Goal: Transaction & Acquisition: Purchase product/service

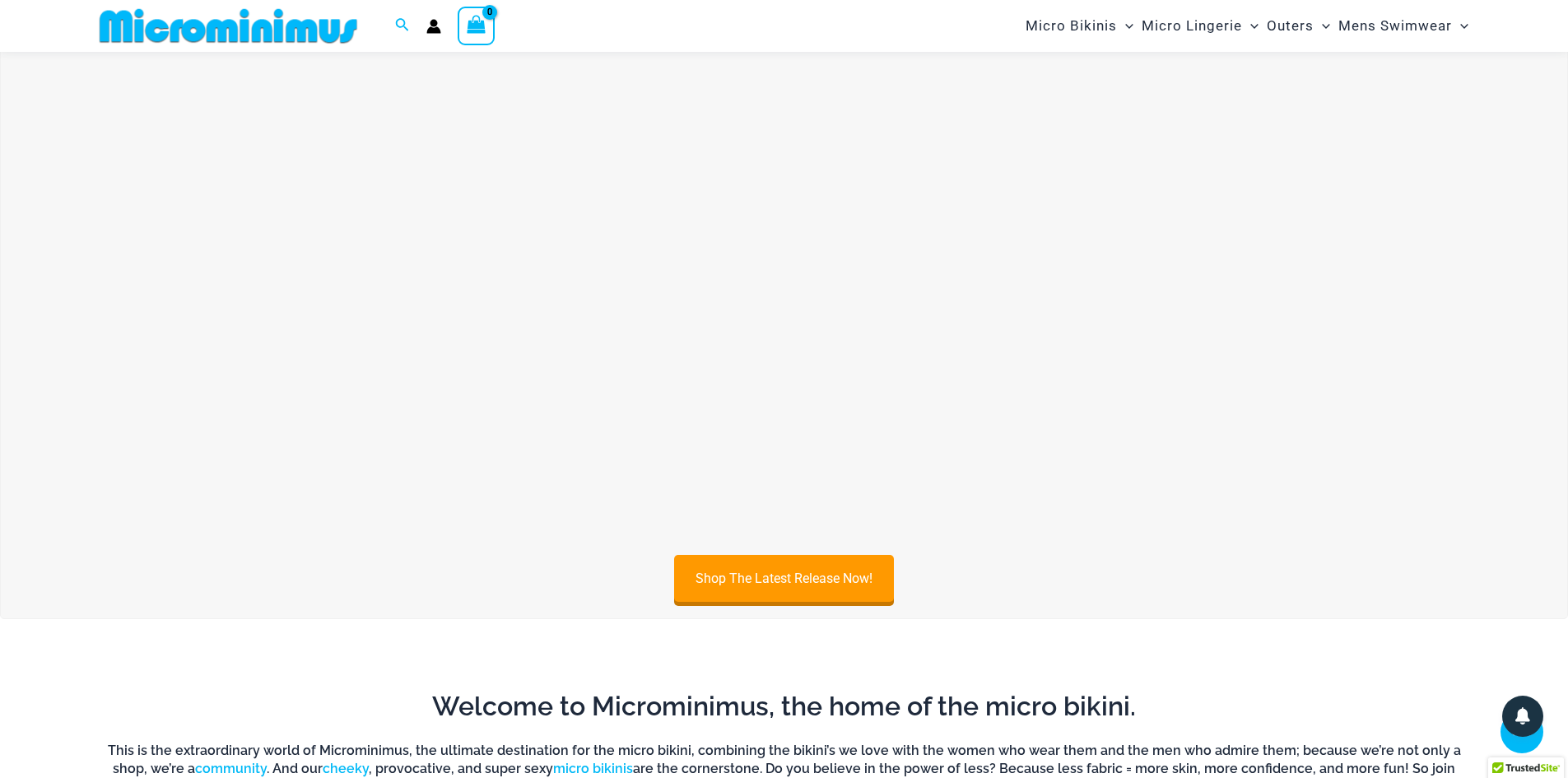
scroll to position [562, 0]
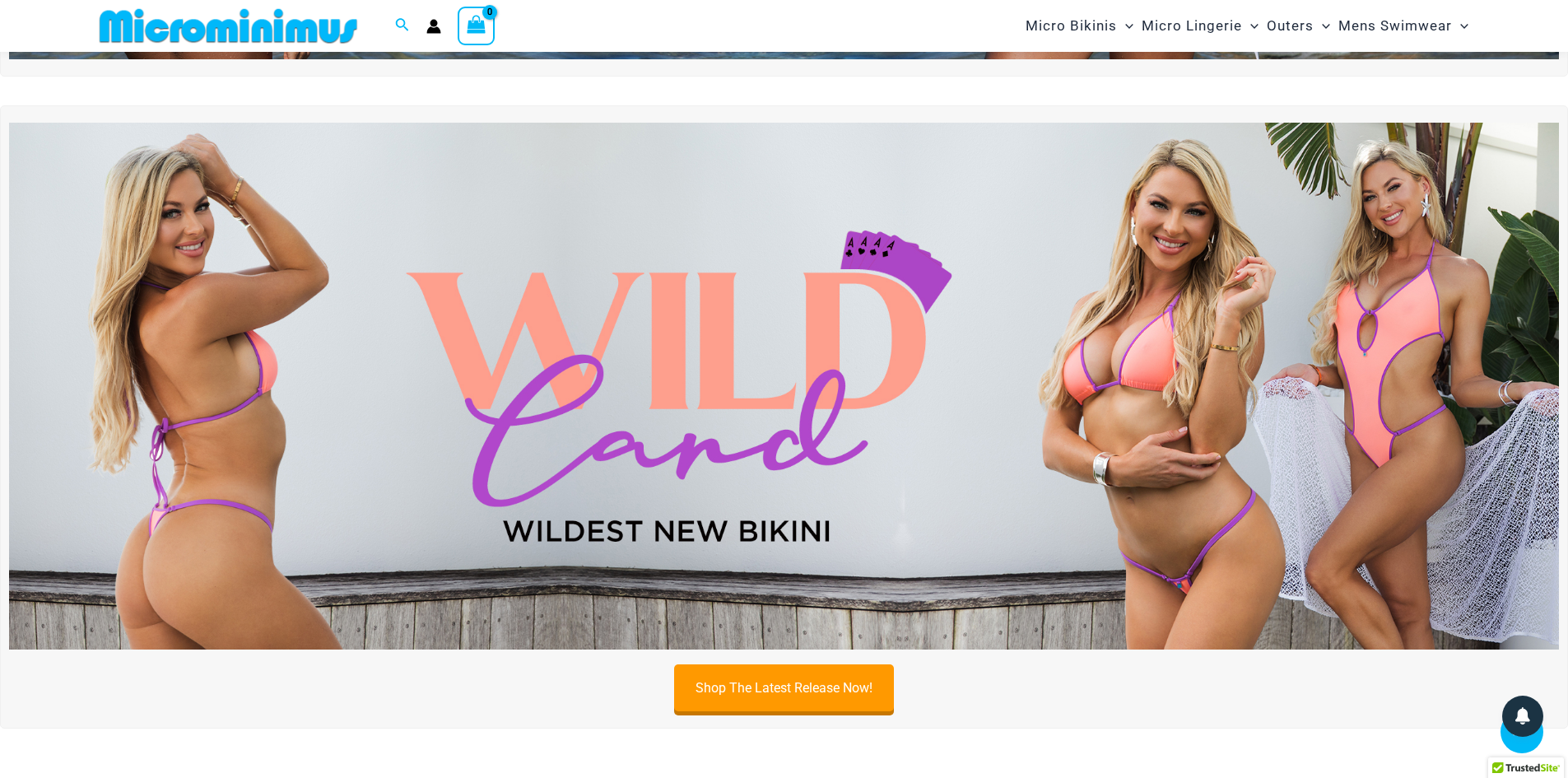
click at [687, 334] on img at bounding box center [784, 386] width 1550 height 527
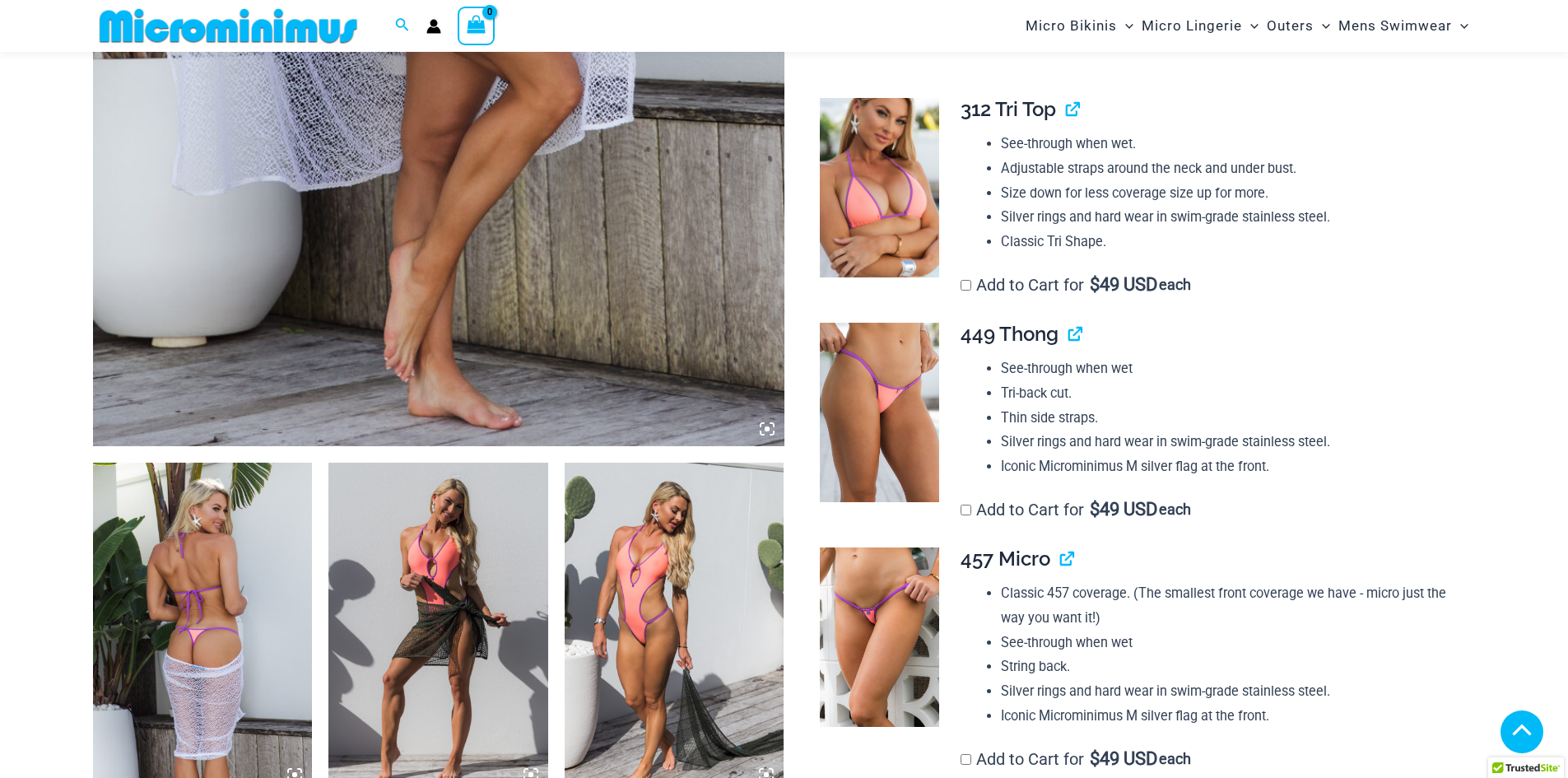
scroll to position [1137, 0]
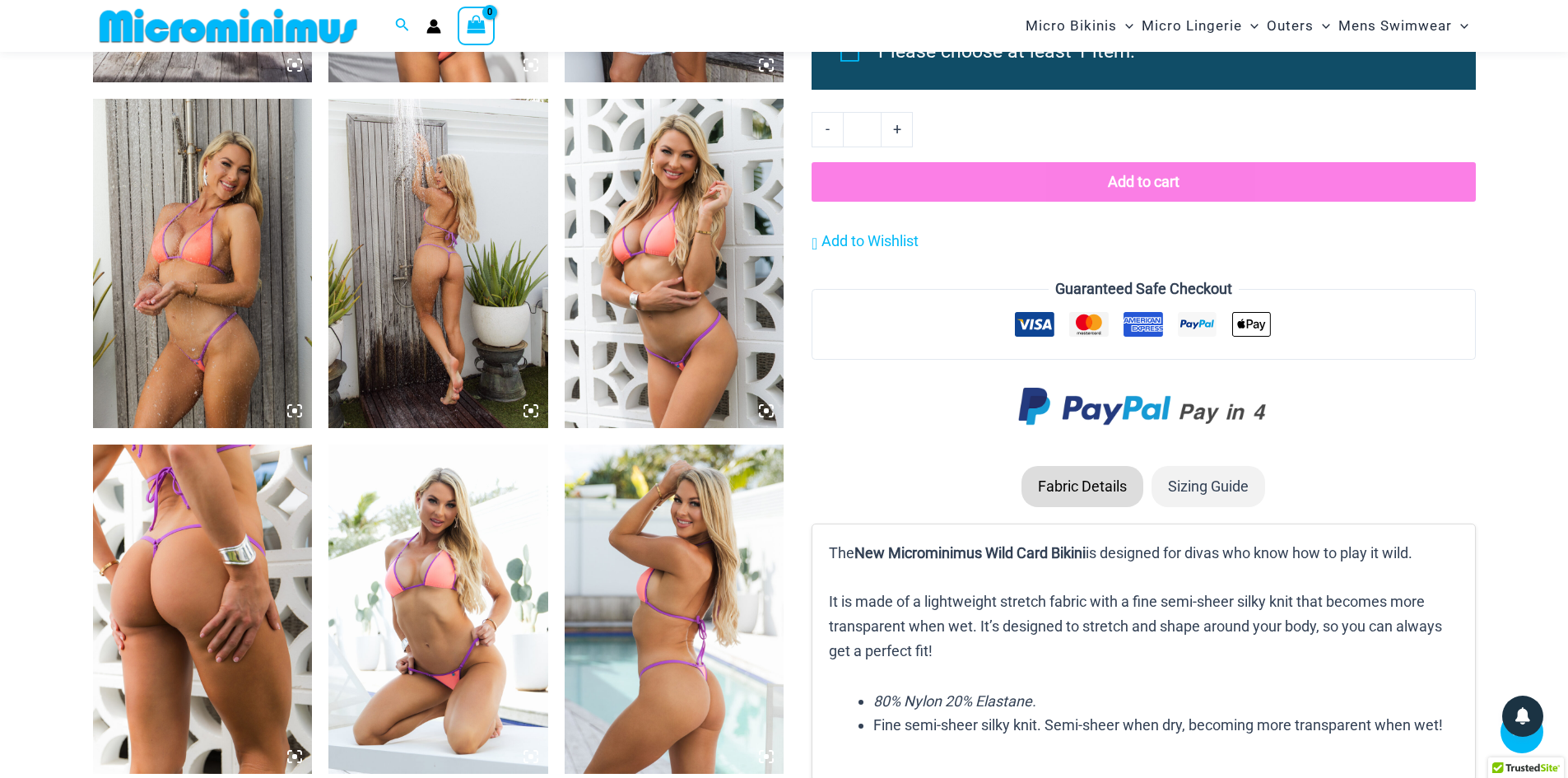
click at [529, 409] on icon at bounding box center [531, 411] width 5 height 5
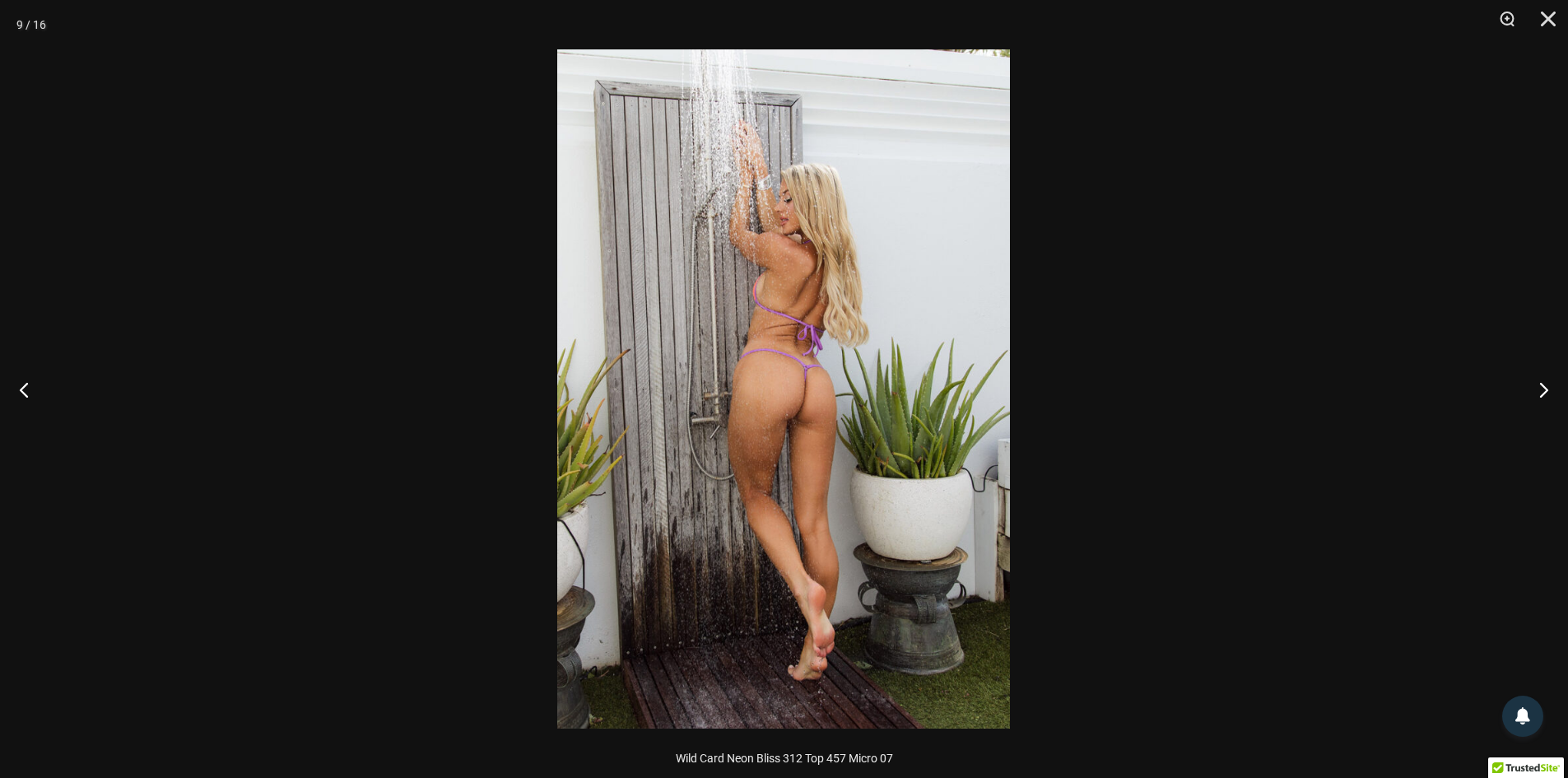
click at [761, 313] on img at bounding box center [783, 388] width 452 height 679
